Goal: Find contact information: Find contact information

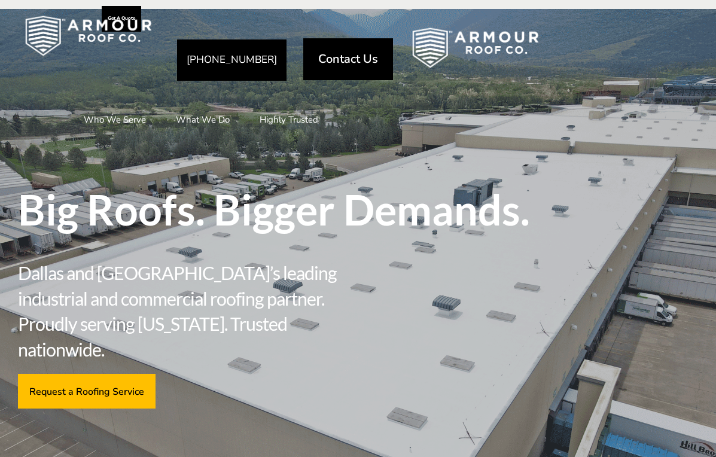
click at [378, 58] on span "Contact Us" at bounding box center [348, 59] width 60 height 12
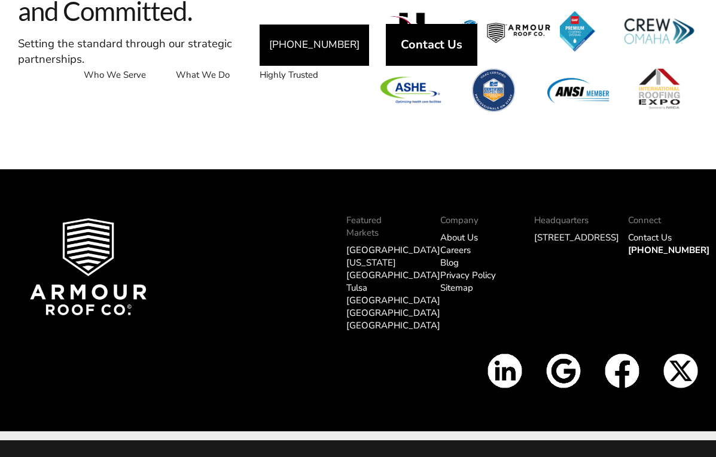
scroll to position [1514, 0]
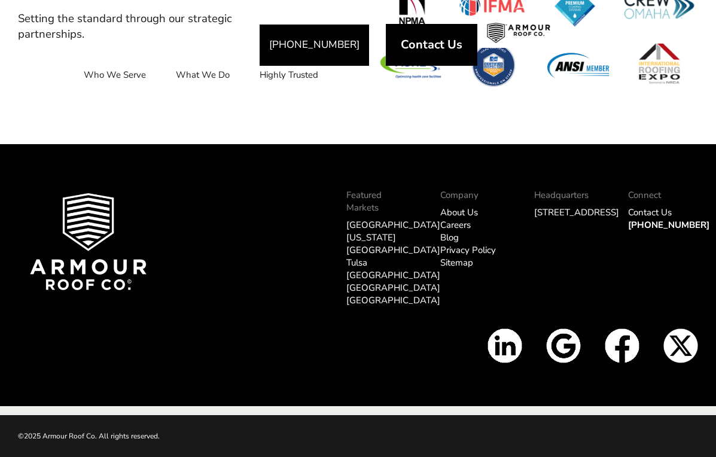
click at [624, 340] on img at bounding box center [622, 345] width 35 height 35
drag, startPoint x: 209, startPoint y: 340, endPoint x: 433, endPoint y: 300, distance: 227.1
click at [210, 340] on div at bounding box center [123, 349] width 234 height 42
drag, startPoint x: 588, startPoint y: 222, endPoint x: 711, endPoint y: 255, distance: 127.7
click at [534, 226] on div "Headquarters [STREET_ADDRESS]" at bounding box center [569, 254] width 94 height 148
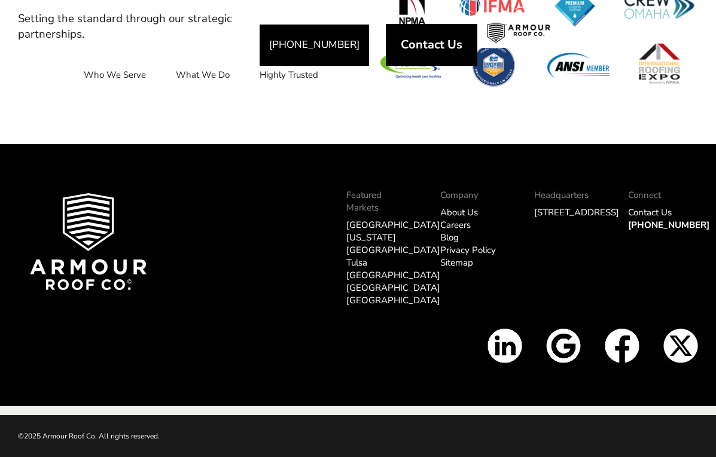
copy link "[GEOGRAPHIC_DATA], [GEOGRAPHIC_DATA]"
click at [278, 156] on div "Featured Markets [GEOGRAPHIC_DATA] [US_STATE][GEOGRAPHIC_DATA] [GEOGRAPHIC_DATA…" at bounding box center [358, 275] width 716 height 262
drag, startPoint x: 703, startPoint y: 221, endPoint x: 620, endPoint y: 228, distance: 83.4
click at [620, 228] on div "Connect Contact Us [PHONE_NUMBER]" at bounding box center [663, 254] width 94 height 148
copy link "[PHONE_NUMBER]"
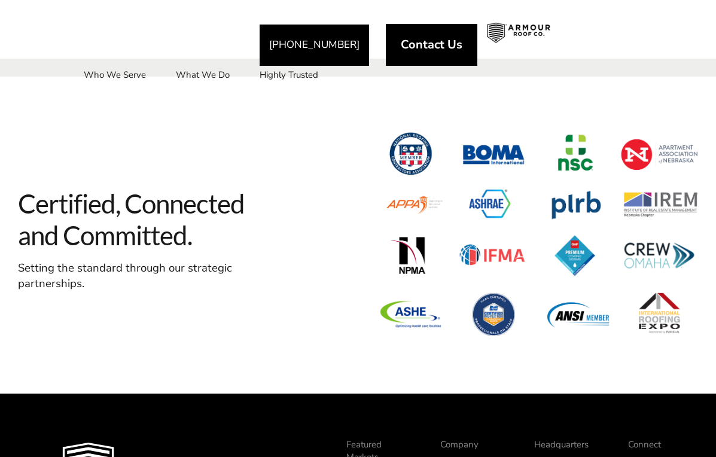
scroll to position [1275, 0]
